Goal: Task Accomplishment & Management: Manage account settings

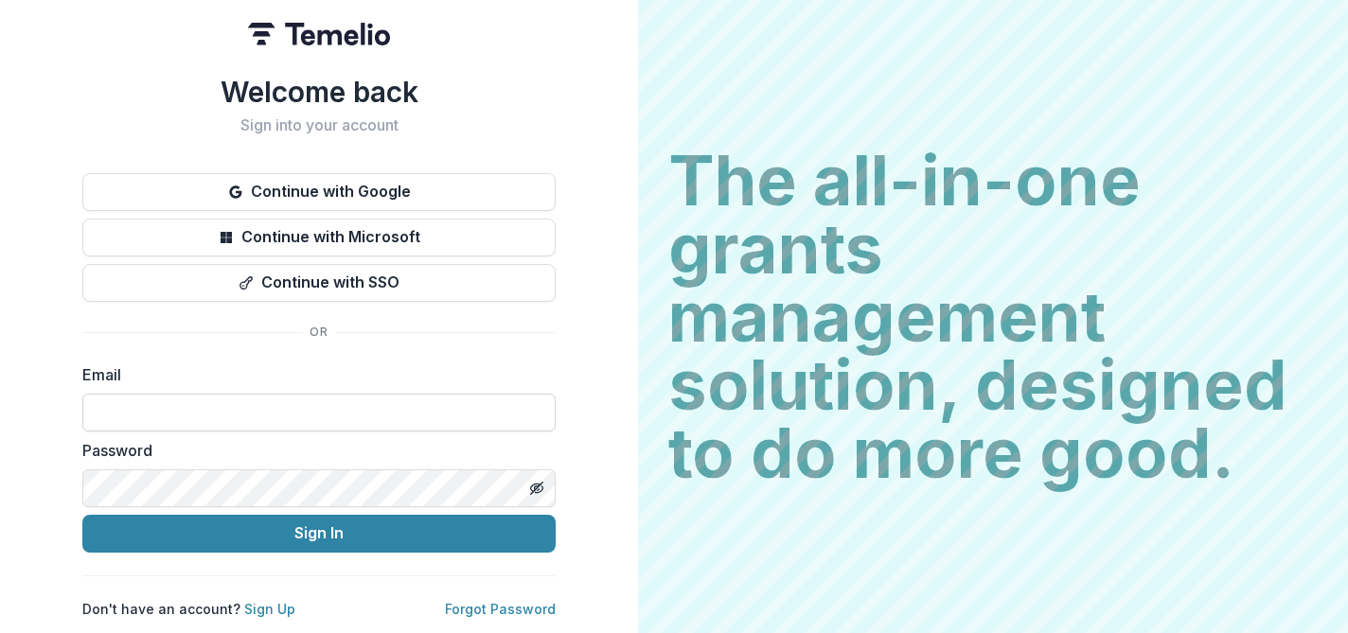
click at [189, 407] on input at bounding box center [318, 413] width 473 height 38
type input "**********"
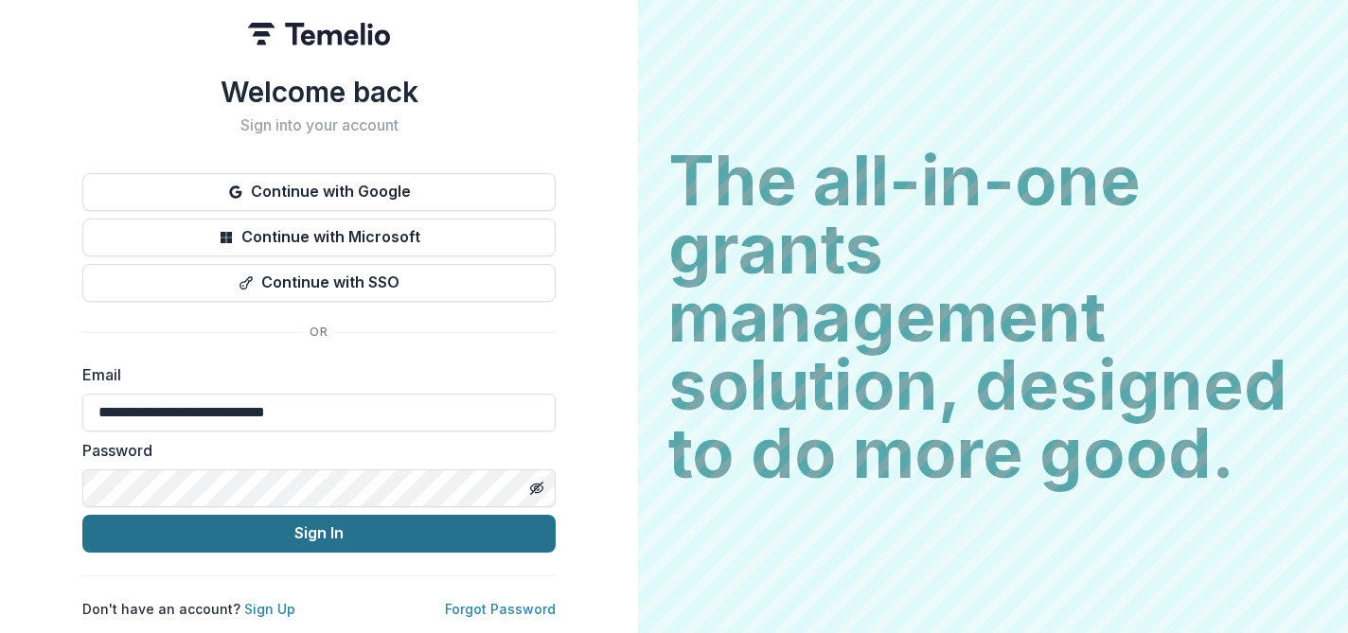
click at [257, 537] on button "Sign In" at bounding box center [318, 534] width 473 height 38
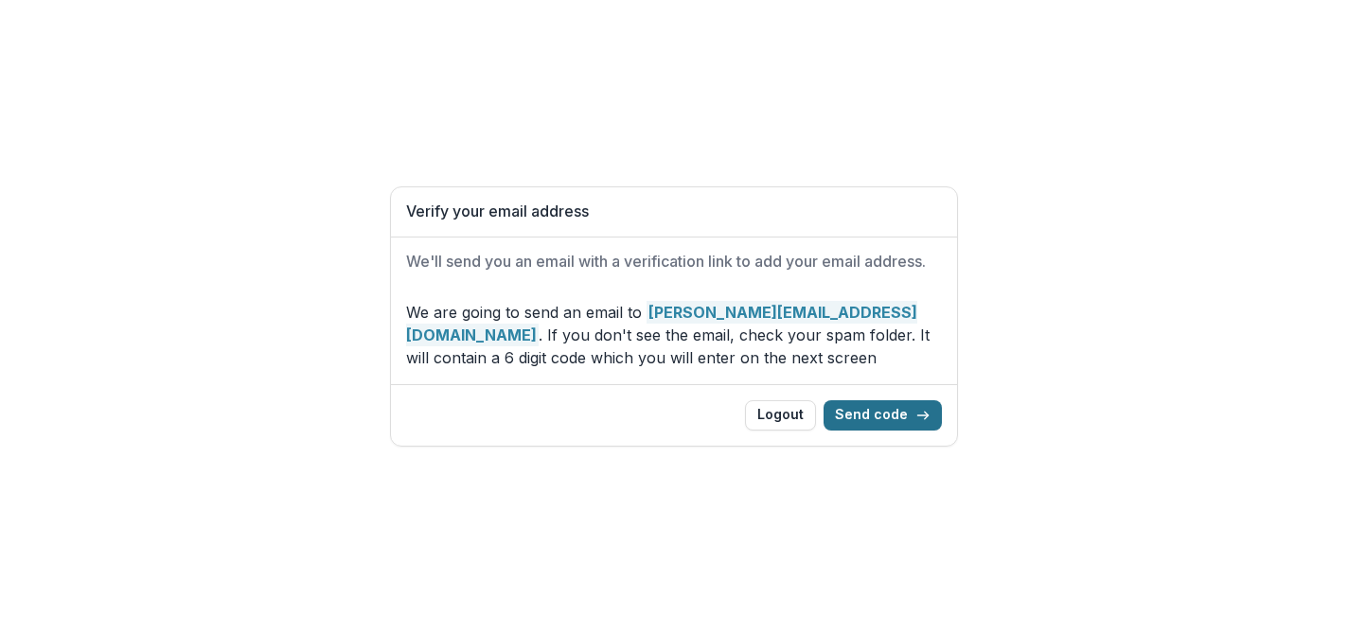
click at [890, 410] on button "Send code" at bounding box center [883, 415] width 118 height 30
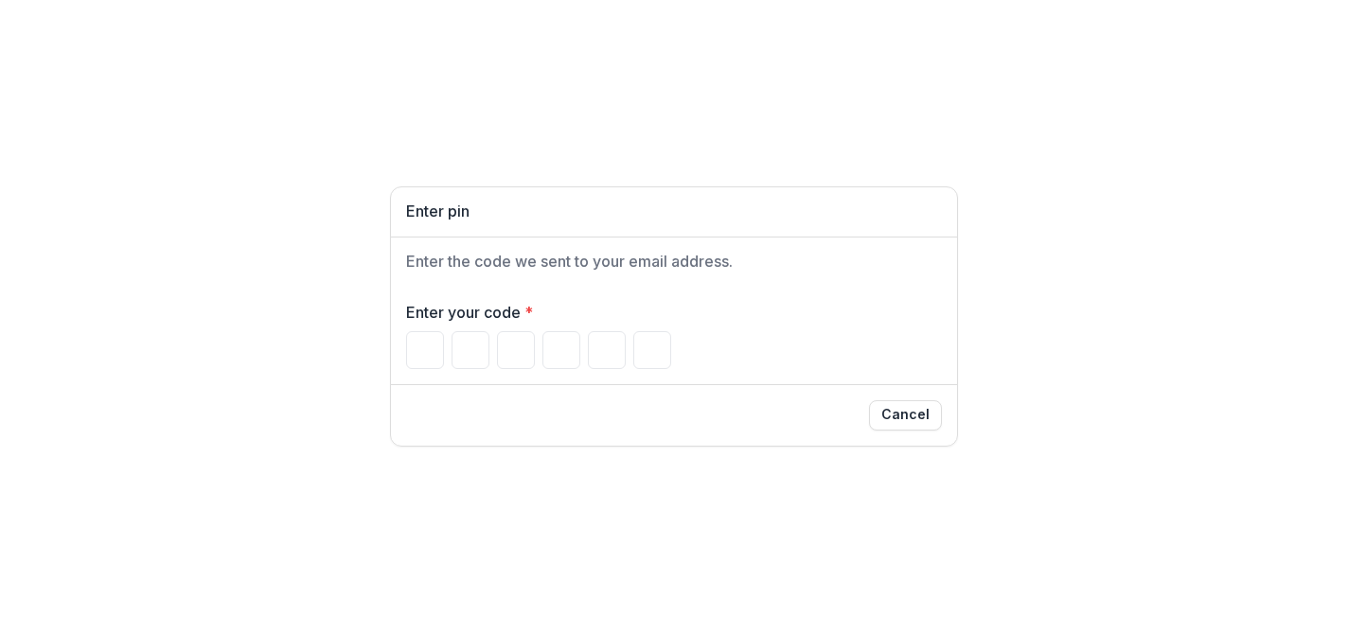
type input "*"
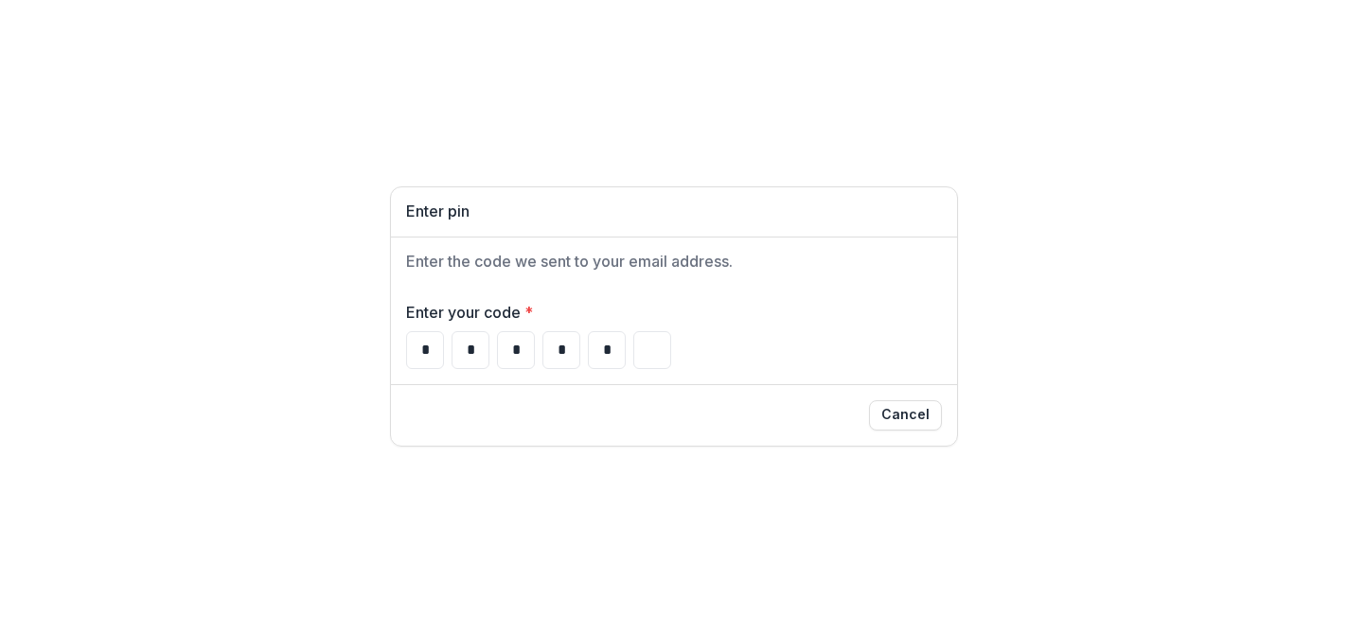
type input "*"
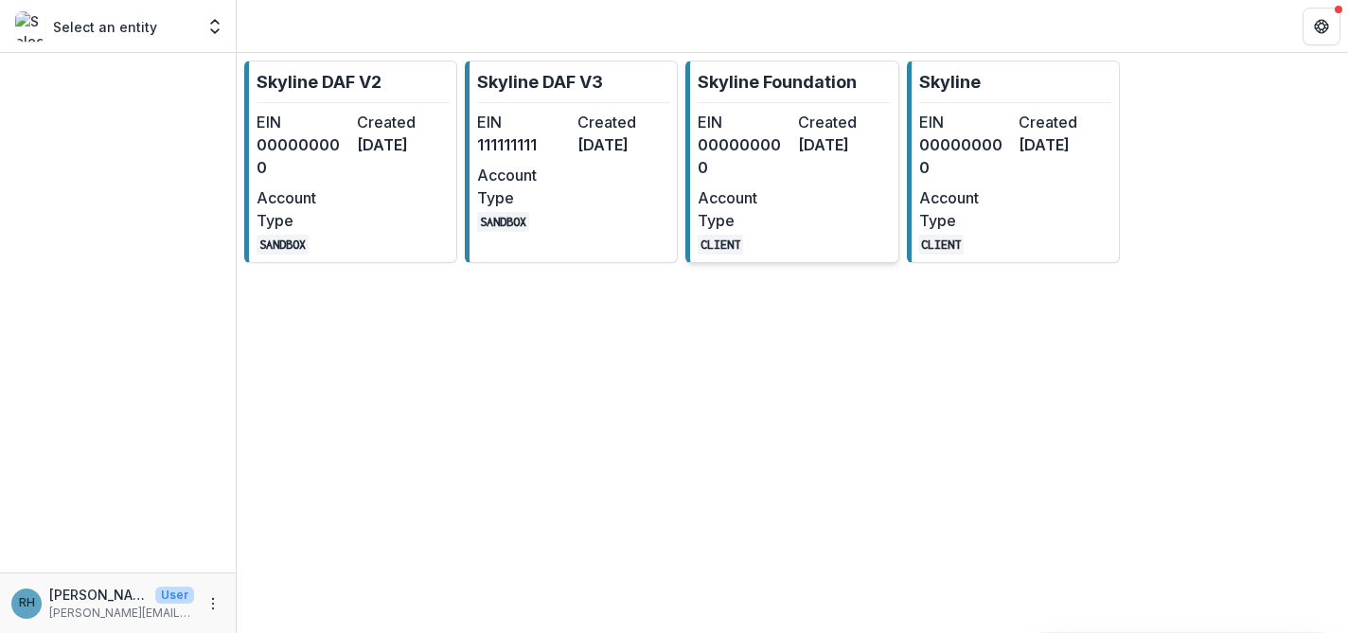
click at [757, 88] on p "Skyline Foundation" at bounding box center [777, 82] width 159 height 26
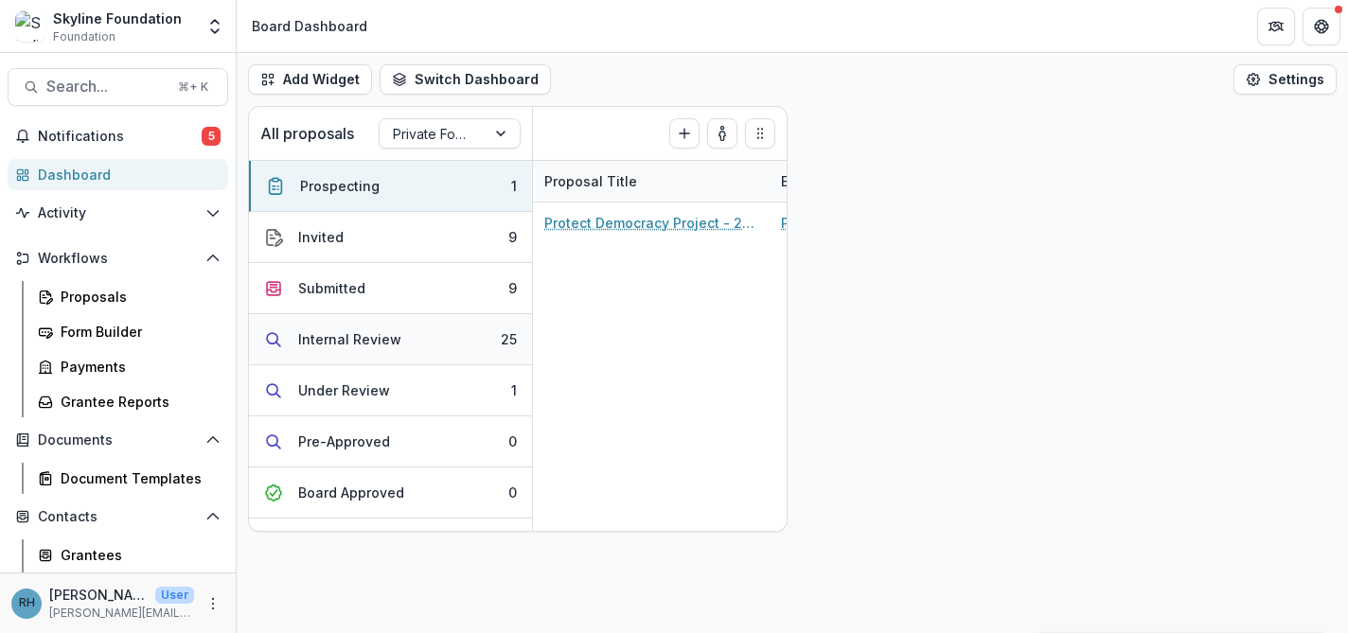
click at [379, 344] on div "Internal Review" at bounding box center [349, 339] width 103 height 20
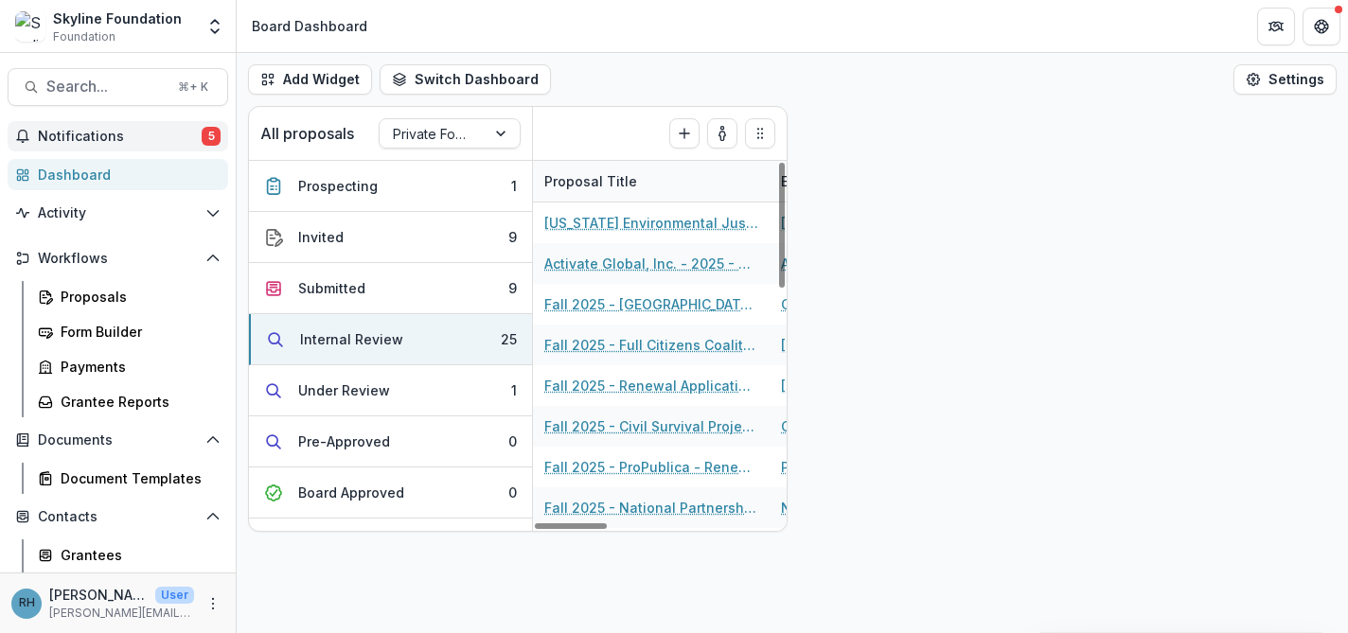
click at [102, 137] on span "Notifications" at bounding box center [120, 137] width 164 height 16
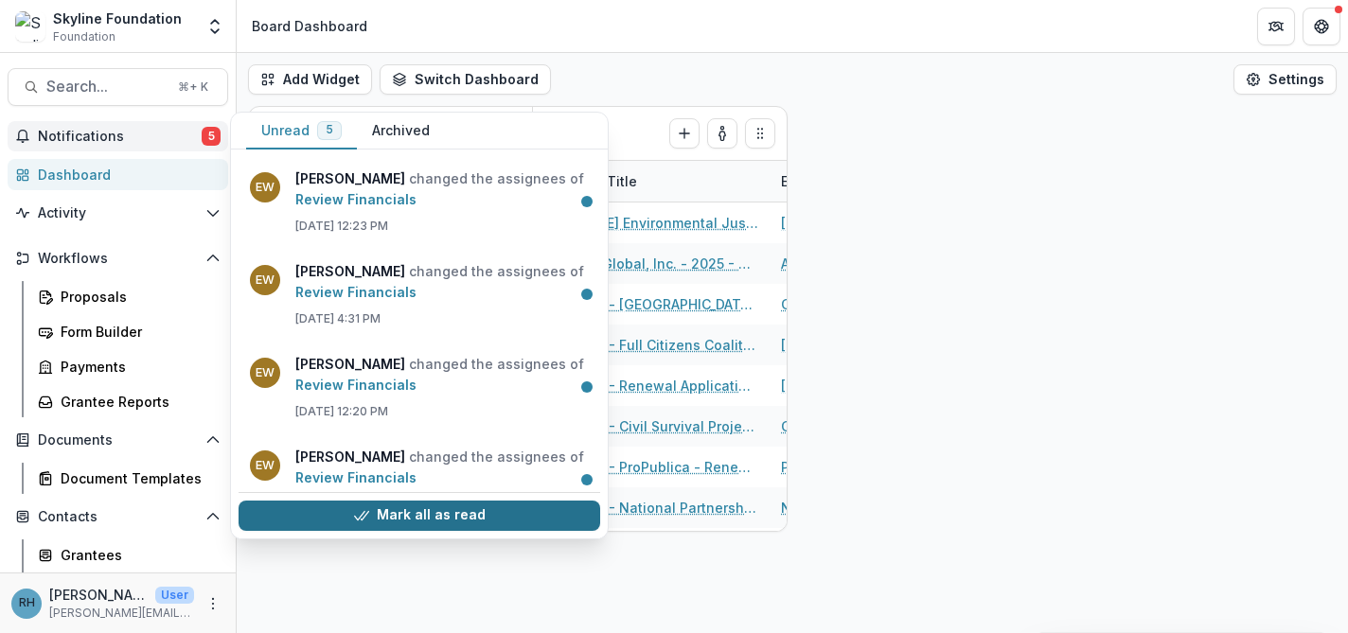
click at [450, 519] on button "Mark all as read" at bounding box center [420, 516] width 362 height 30
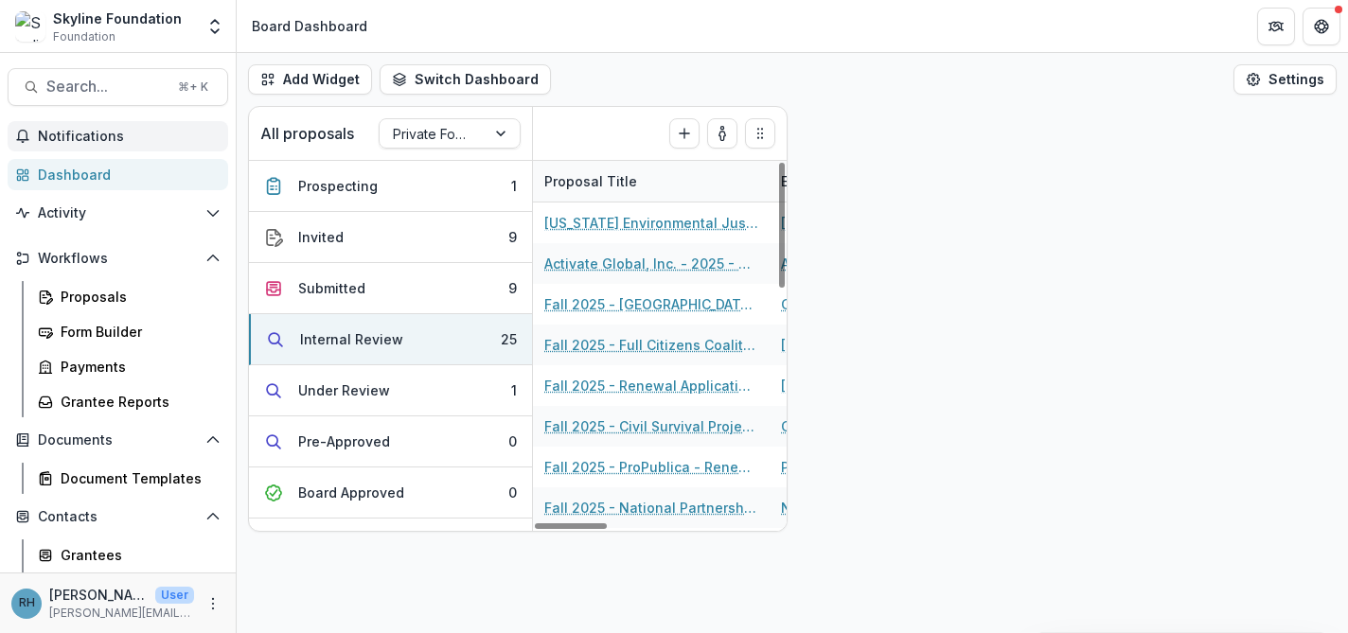
click at [918, 301] on div "All proposals Private Foundation Internal Review ( 25 ) Create Proposal Prospec…" at bounding box center [792, 319] width 1111 height 426
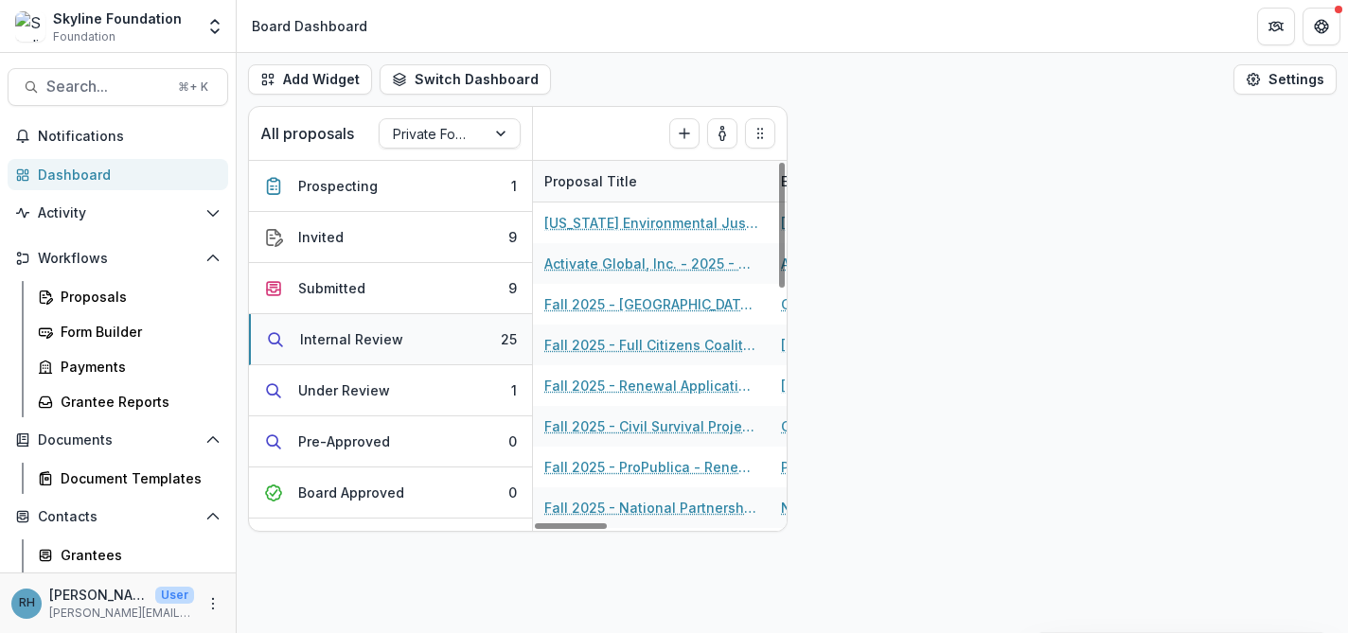
click at [433, 333] on button "Internal Review 25" at bounding box center [390, 339] width 283 height 51
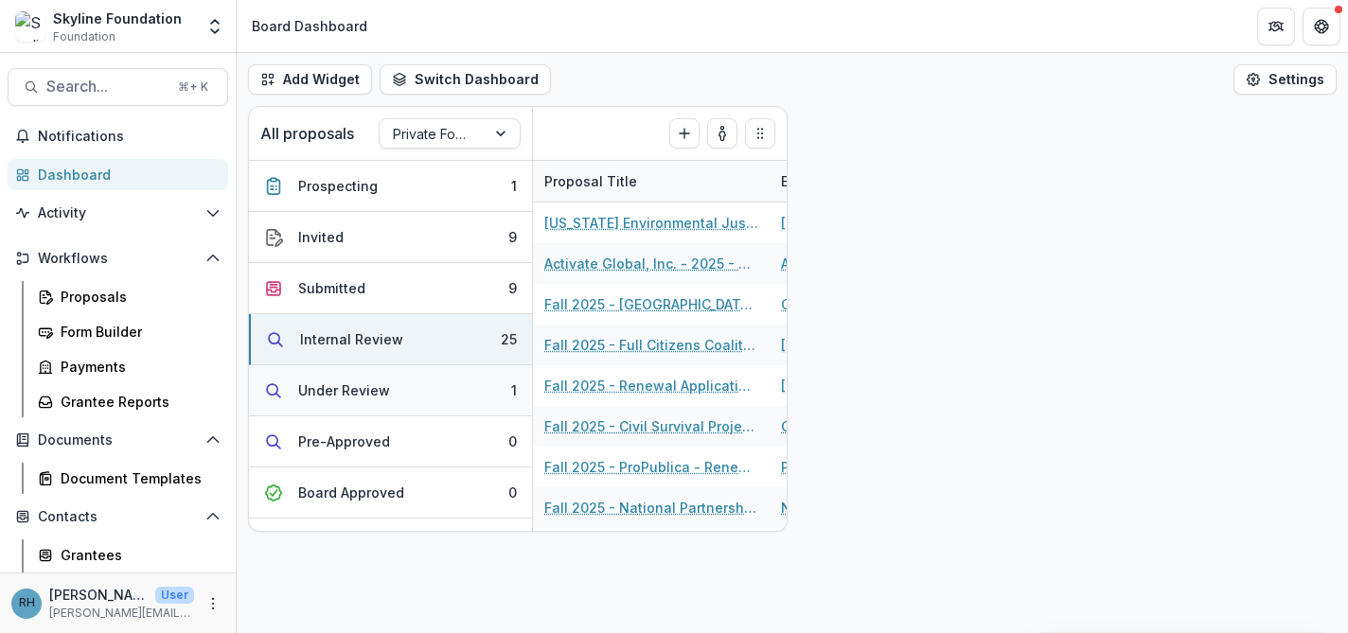
click at [429, 385] on button "Under Review 1" at bounding box center [390, 390] width 283 height 51
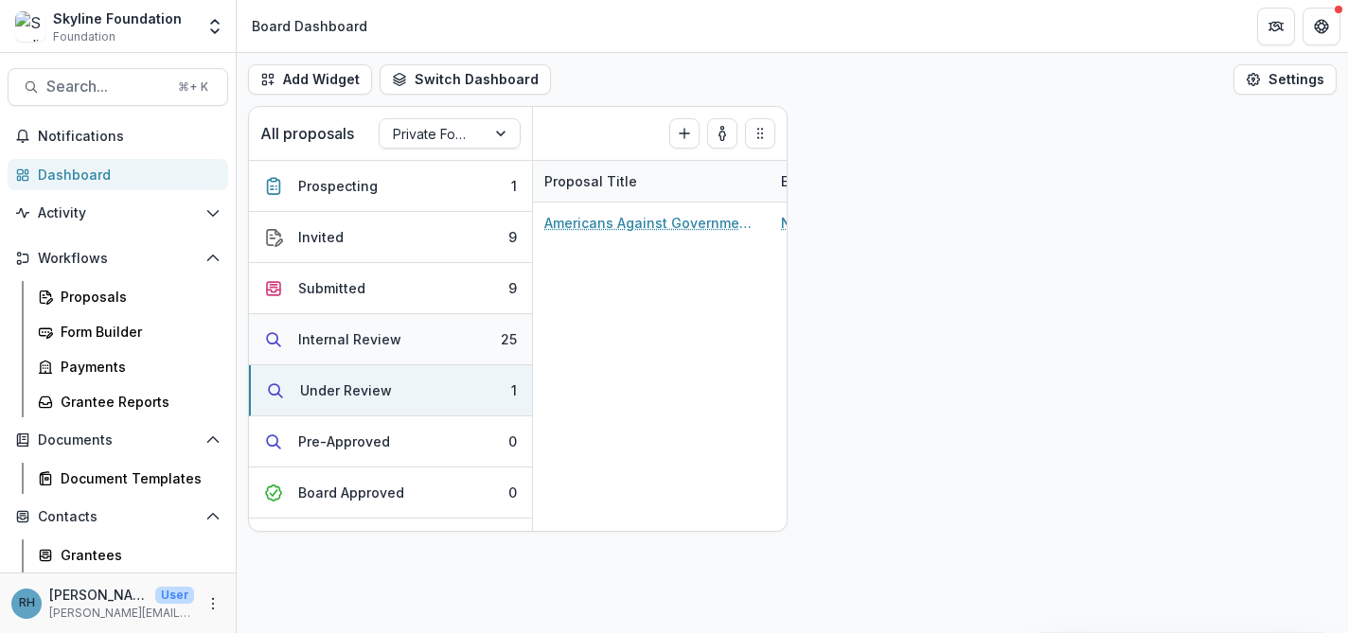
click at [433, 334] on button "Internal Review 25" at bounding box center [390, 339] width 283 height 51
